Goal: Task Accomplishment & Management: Complete application form

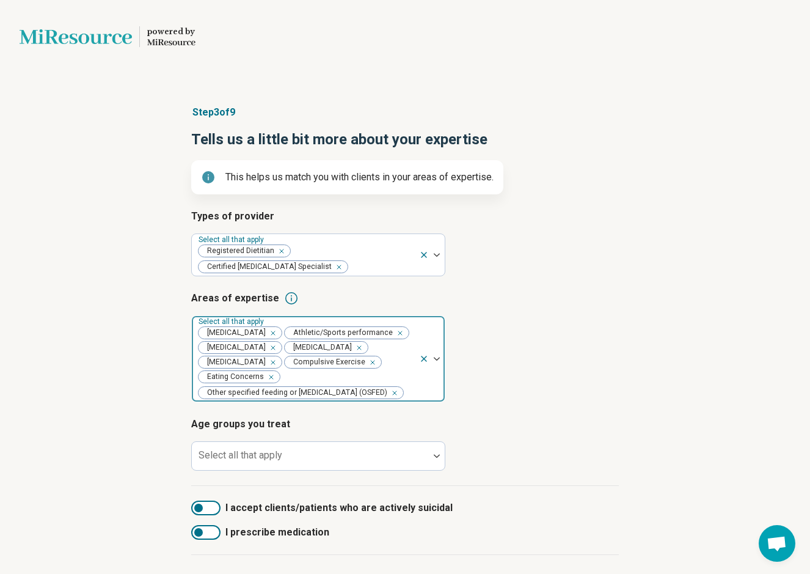
scroll to position [29, 0]
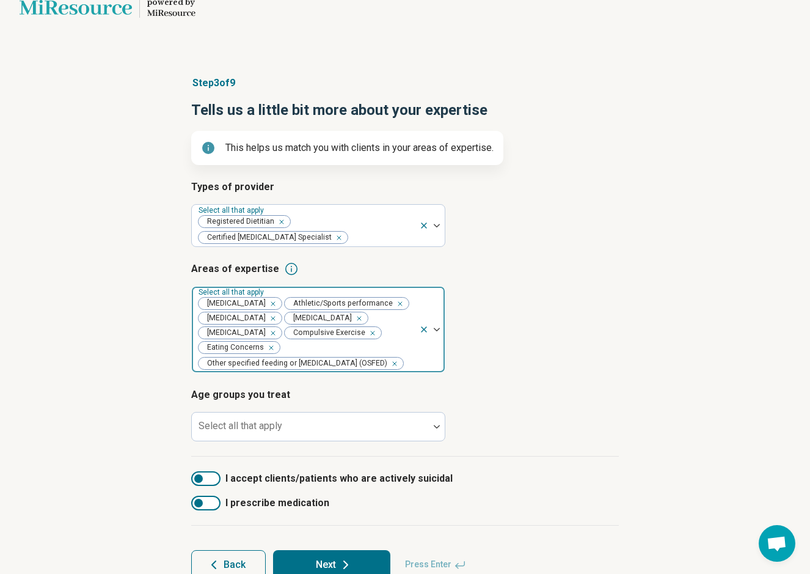
click at [437, 328] on img at bounding box center [437, 330] width 6 height 4
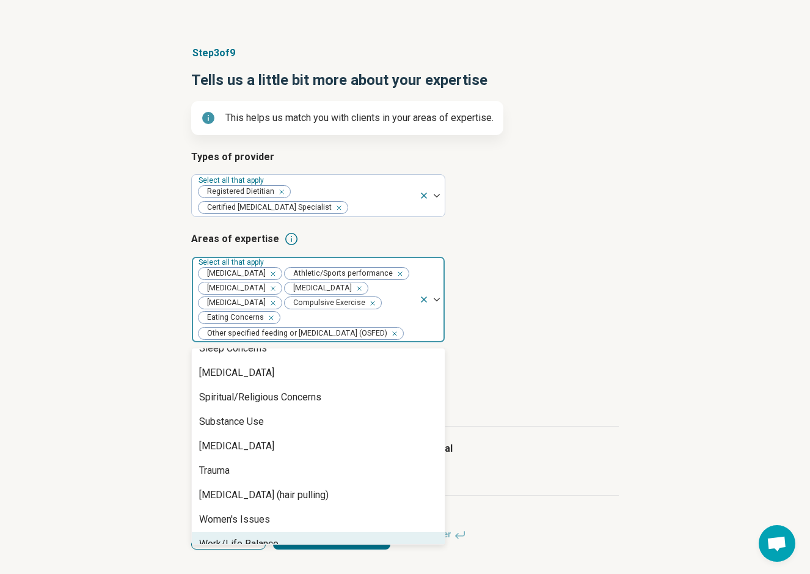
scroll to position [59, 0]
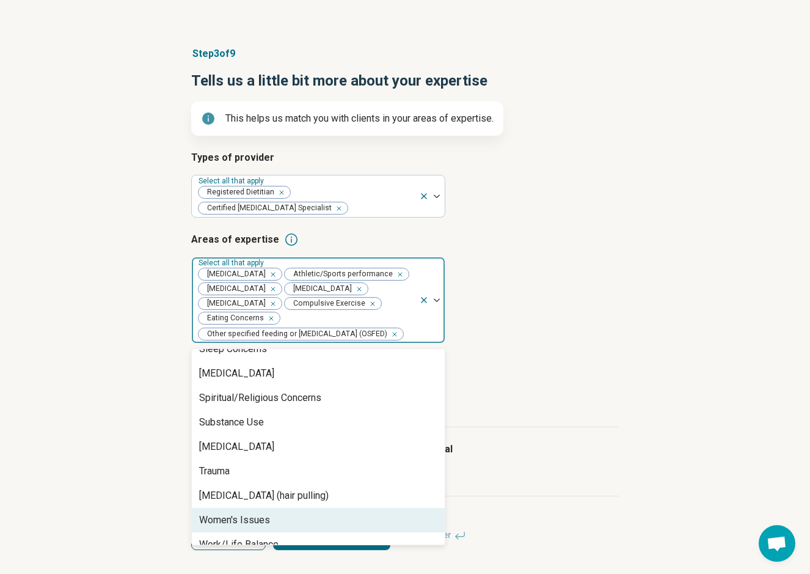
click at [258, 513] on div "Women's Issues" at bounding box center [234, 520] width 71 height 15
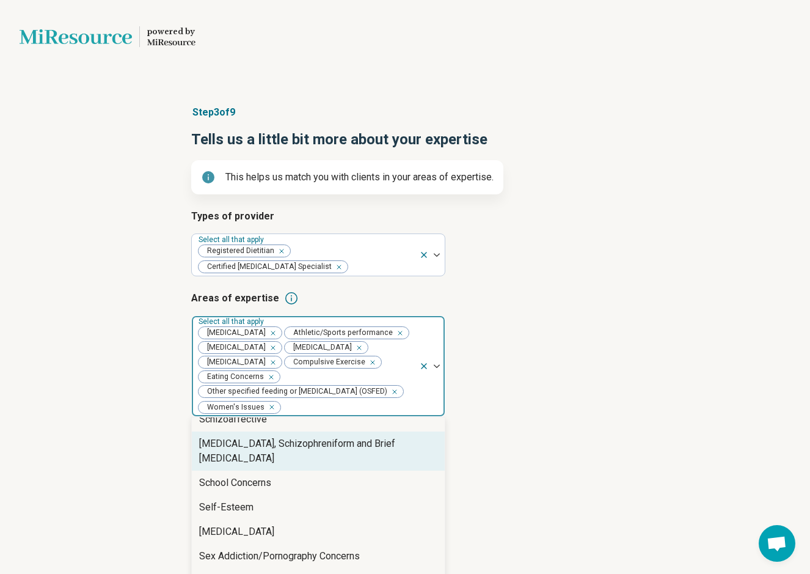
scroll to position [0, 0]
drag, startPoint x: 439, startPoint y: 364, endPoint x: 436, endPoint y: 370, distance: 6.8
click at [439, 364] on img at bounding box center [437, 366] width 6 height 4
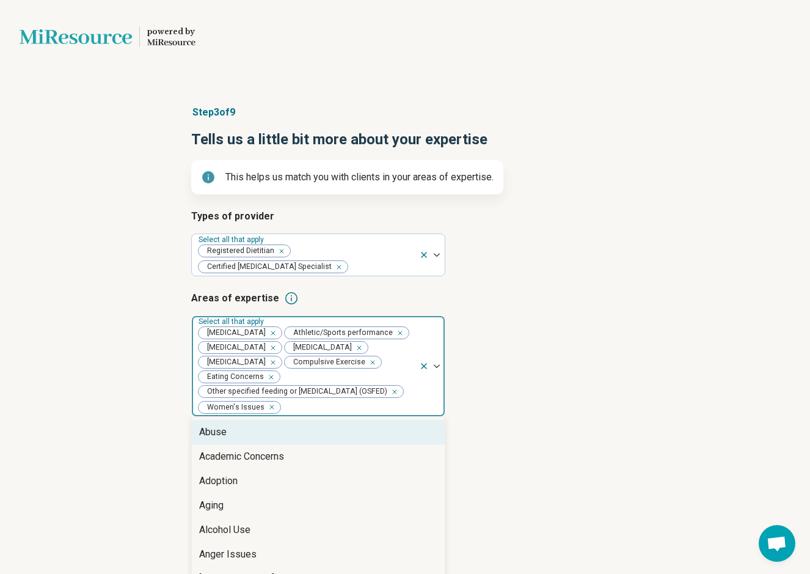
click at [441, 365] on div at bounding box center [437, 366] width 16 height 4
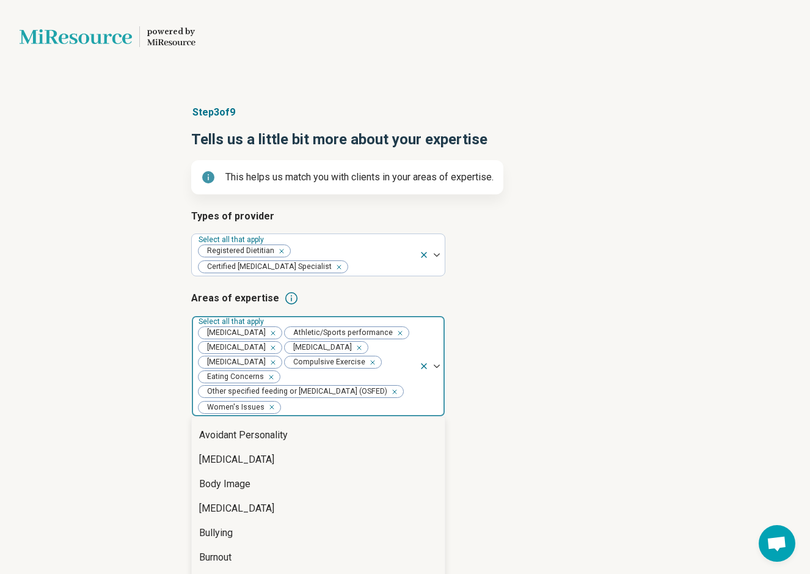
scroll to position [265, 0]
drag, startPoint x: 308, startPoint y: 180, endPoint x: 332, endPoint y: 201, distance: 31.6
click at [309, 473] on div "Body Image" at bounding box center [318, 485] width 253 height 24
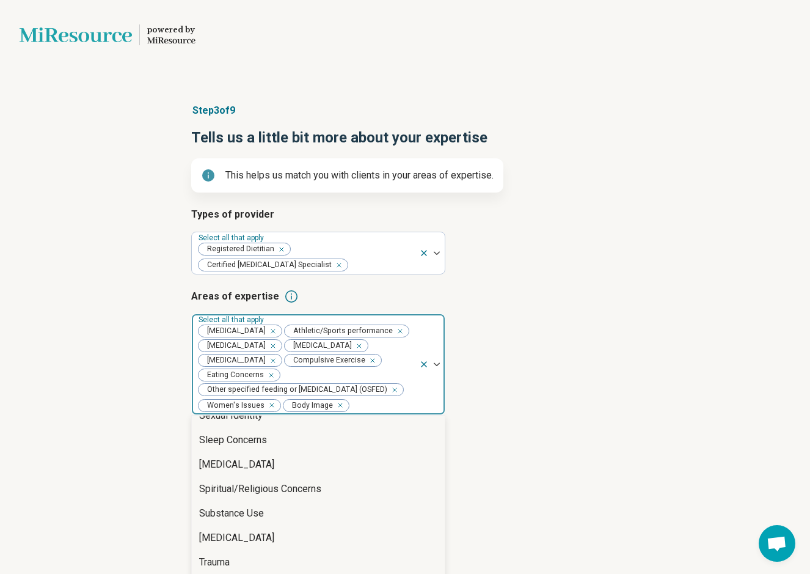
scroll to position [2, 0]
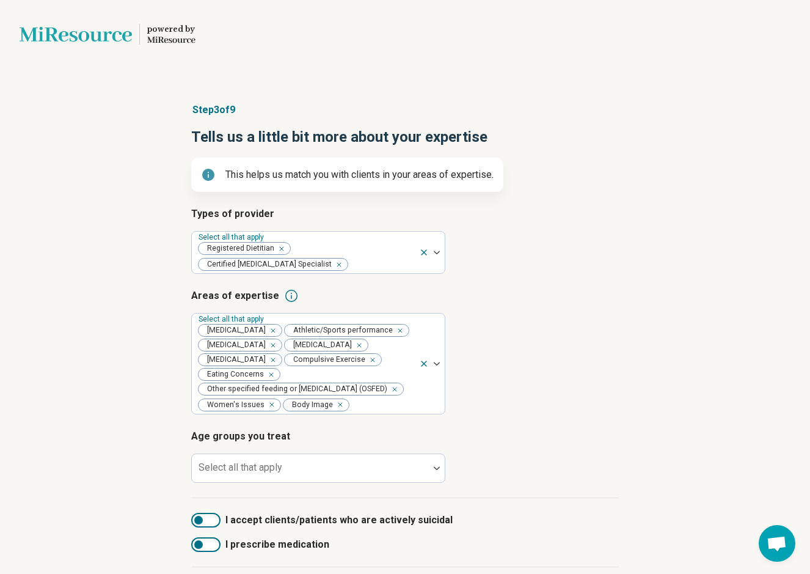
click at [575, 299] on h3 "Areas of expertise" at bounding box center [405, 295] width 428 height 15
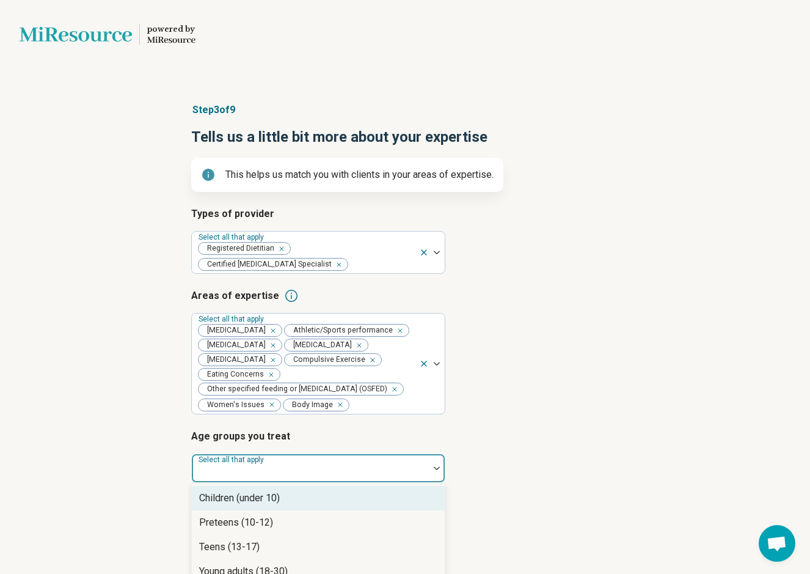
click at [347, 466] on div at bounding box center [310, 472] width 227 height 17
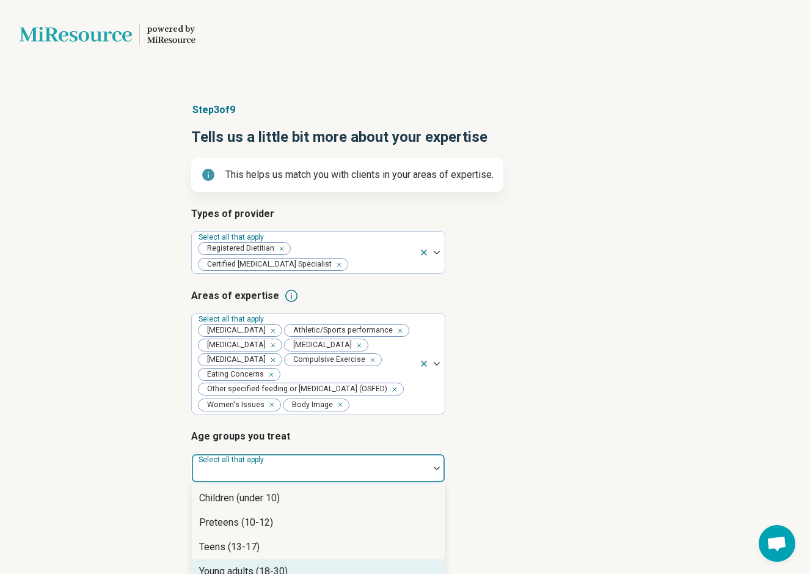
click at [299, 559] on div "Young adults (18-30)" at bounding box center [318, 571] width 253 height 24
click at [279, 559] on div "Adults (31-64)" at bounding box center [318, 571] width 253 height 24
click at [441, 467] on div at bounding box center [437, 468] width 16 height 4
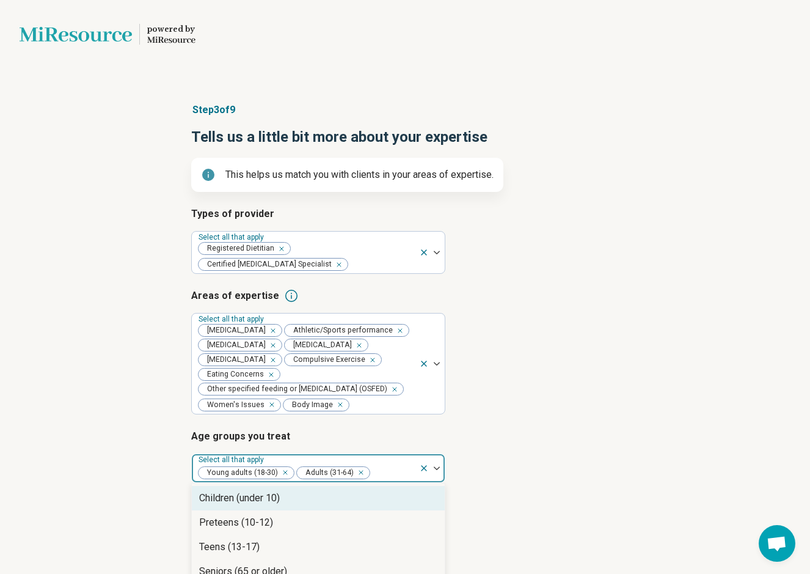
click at [437, 468] on img at bounding box center [437, 468] width 6 height 4
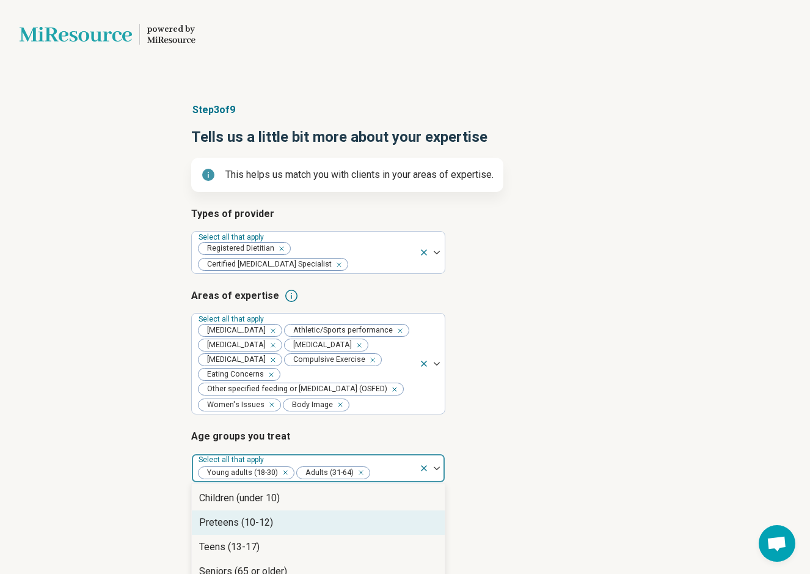
click at [310, 510] on div "Preteens (10-12)" at bounding box center [318, 522] width 253 height 24
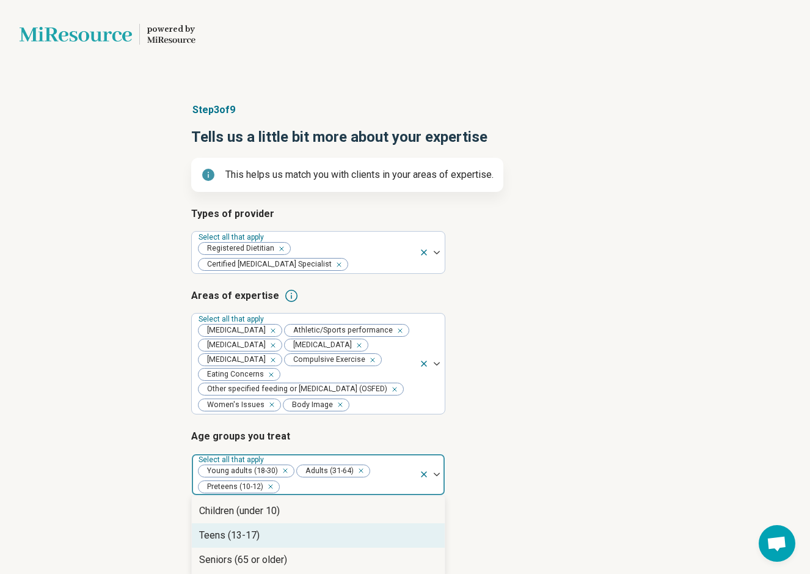
click at [284, 523] on div "Teens (13-17)" at bounding box center [318, 535] width 253 height 24
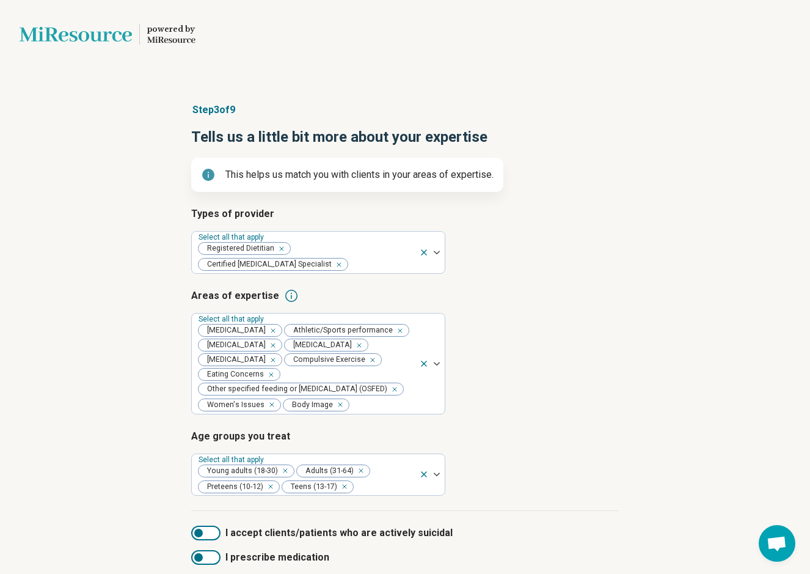
click at [560, 395] on article "Areas of expertise Select all that apply [MEDICAL_DATA] Athletic/Sports perform…" at bounding box center [405, 351] width 428 height 126
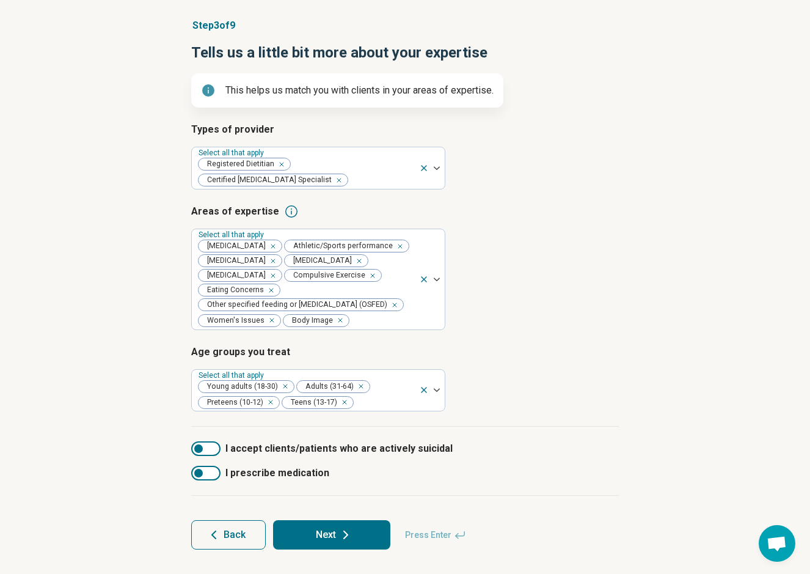
scroll to position [87, 0]
click at [357, 536] on button "Next" at bounding box center [331, 534] width 117 height 29
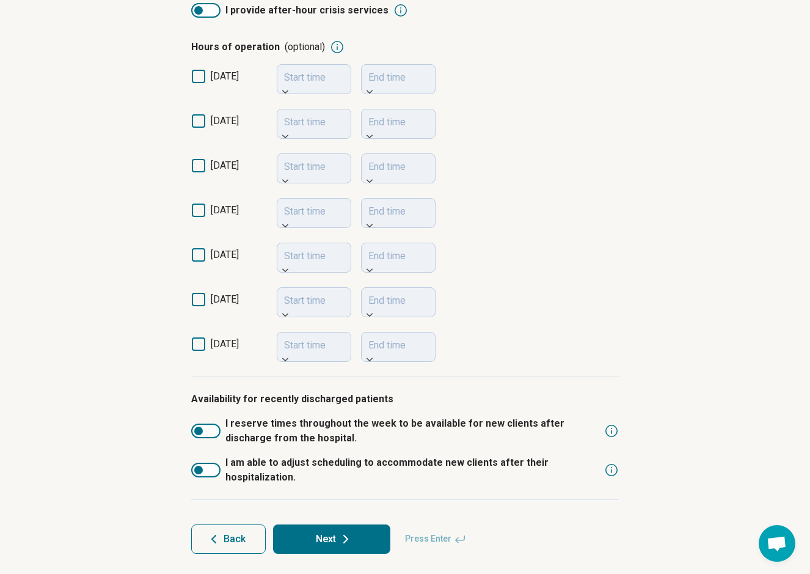
scroll to position [279, 0]
